Goal: Information Seeking & Learning: Learn about a topic

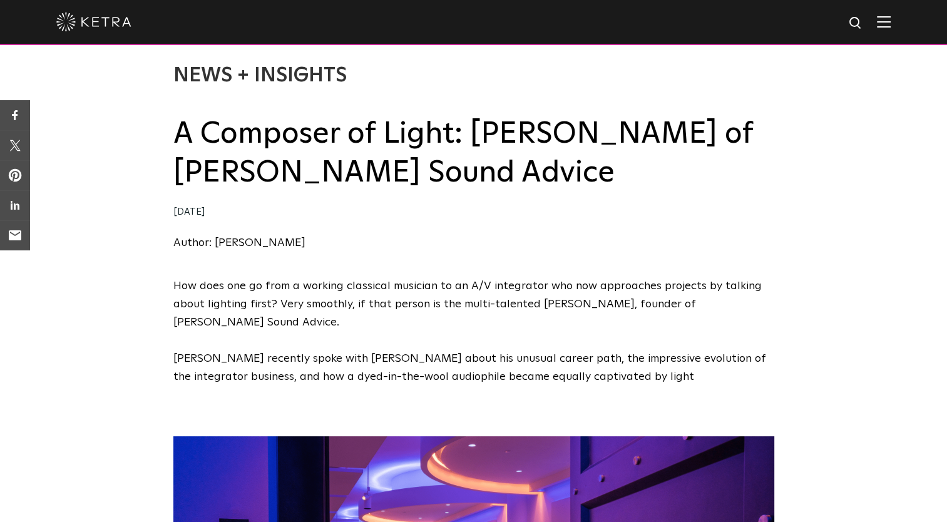
scroll to position [50, 0]
drag, startPoint x: 946, startPoint y: 49, endPoint x: 951, endPoint y: 61, distance: 13.7
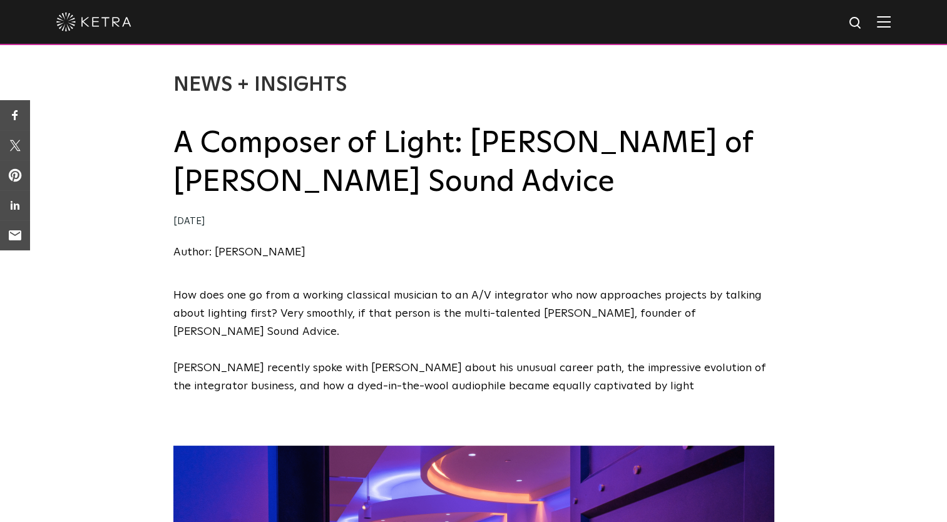
scroll to position [0, 0]
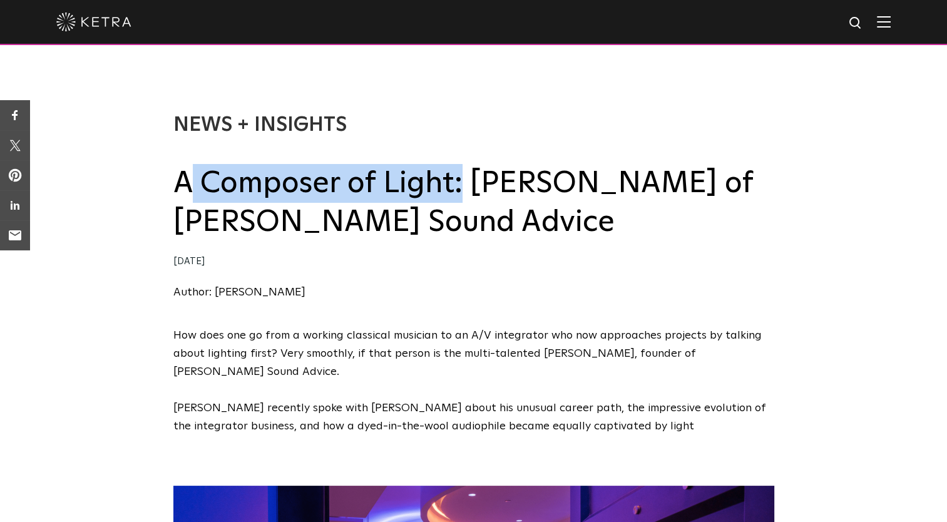
drag, startPoint x: 452, startPoint y: 196, endPoint x: 178, endPoint y: 189, distance: 274.2
click at [178, 189] on h2 "A Composer of Light: [PERSON_NAME] of [PERSON_NAME] Sound Advice" at bounding box center [473, 203] width 601 height 78
copy h2 "A Composer of Light"
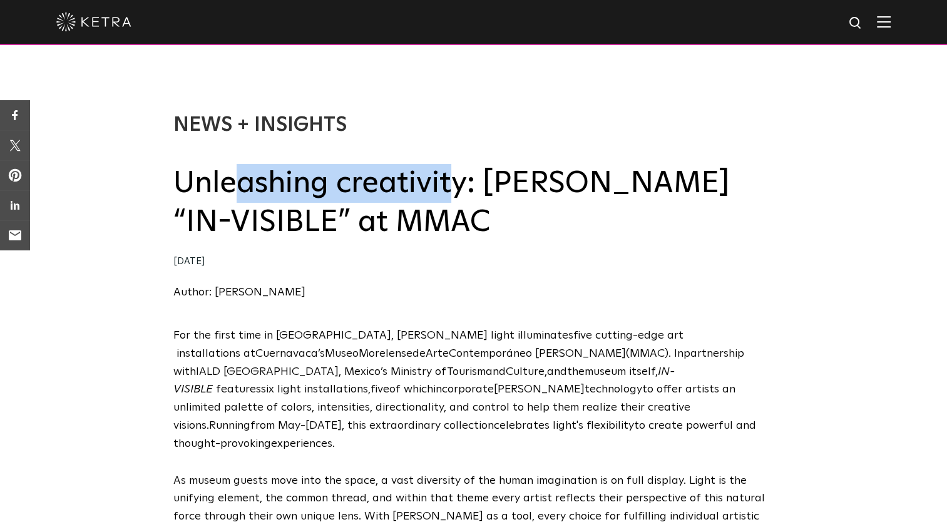
drag, startPoint x: 448, startPoint y: 194, endPoint x: 238, endPoint y: 184, distance: 210.5
click at [238, 184] on h2 "Unleashing creativity: [PERSON_NAME] “IN-VISIBLE” at MMAC" at bounding box center [473, 203] width 601 height 78
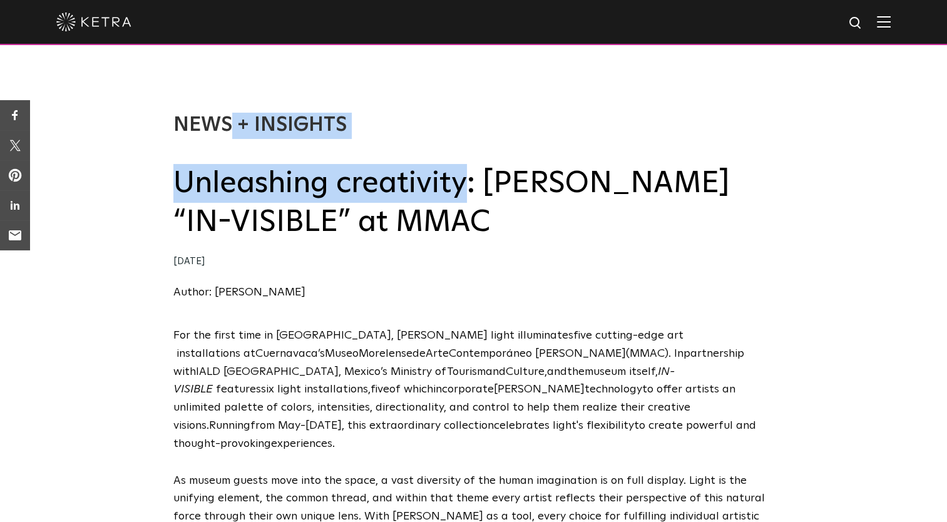
drag, startPoint x: 238, startPoint y: 184, endPoint x: 466, endPoint y: 200, distance: 228.4
click at [466, 200] on div "News + Insights Unleashing creativity: [PERSON_NAME] “IN-VISIBLE” at MMAC [DATE…" at bounding box center [473, 195] width 947 height 264
click at [466, 200] on h2 "Unleashing creativity: [PERSON_NAME] “IN-VISIBLE” at MMAC" at bounding box center [473, 203] width 601 height 78
drag, startPoint x: 464, startPoint y: 182, endPoint x: 174, endPoint y: 202, distance: 291.1
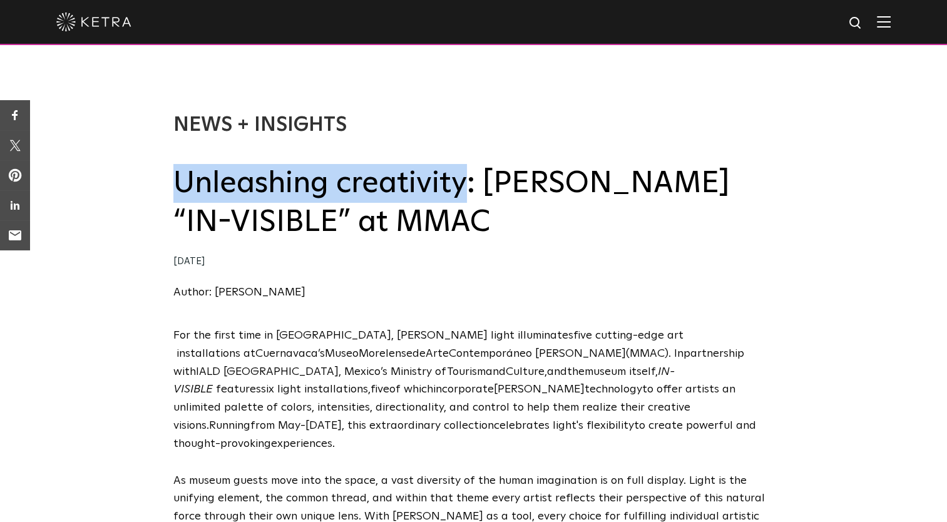
click at [174, 202] on h2 "Unleashing creativity: [PERSON_NAME] “IN-VISIBLE” at MMAC" at bounding box center [473, 203] width 601 height 78
copy h2 "Unleashing creativity"
